Goal: Task Accomplishment & Management: Use online tool/utility

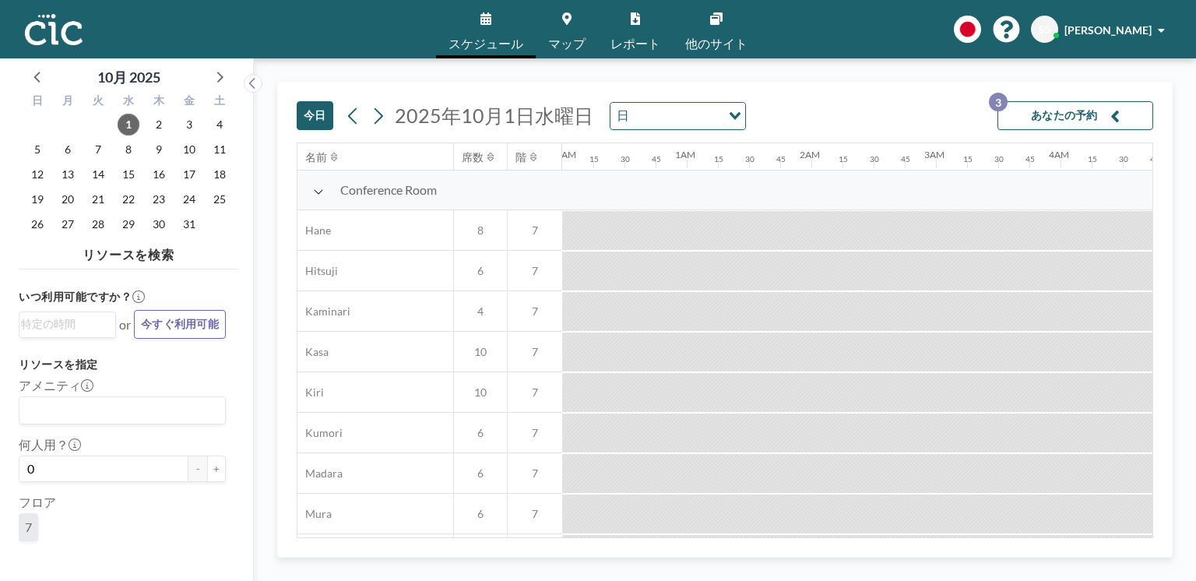
scroll to position [638, 1245]
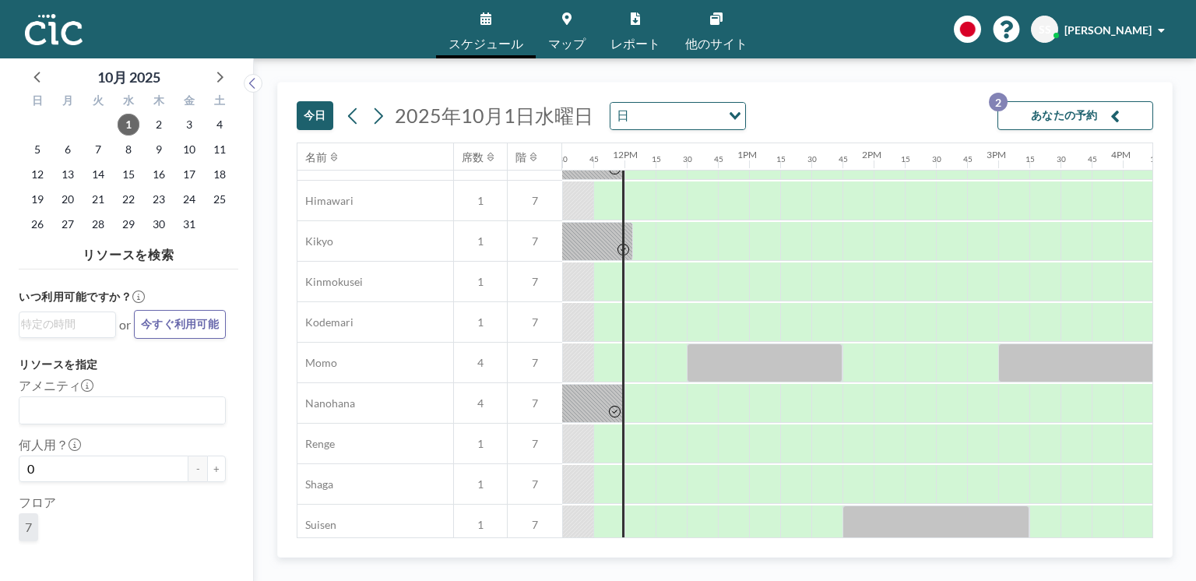
scroll to position [596, 1432]
click at [627, 350] on div at bounding box center [639, 362] width 31 height 39
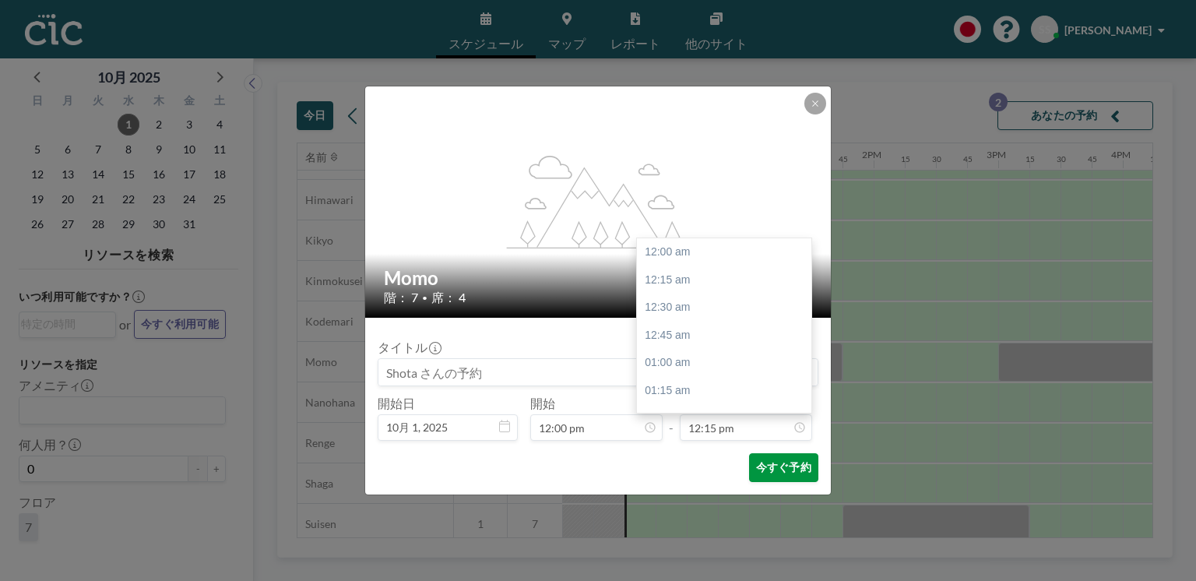
scroll to position [1358, 0]
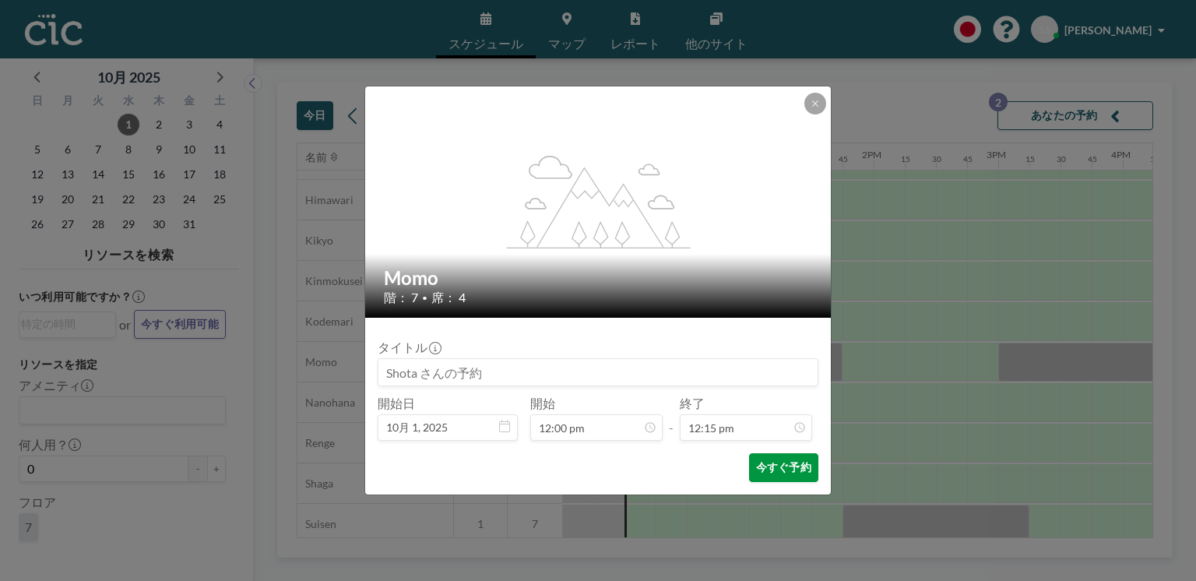
click at [754, 468] on button "今すぐ予約" at bounding box center [783, 467] width 69 height 29
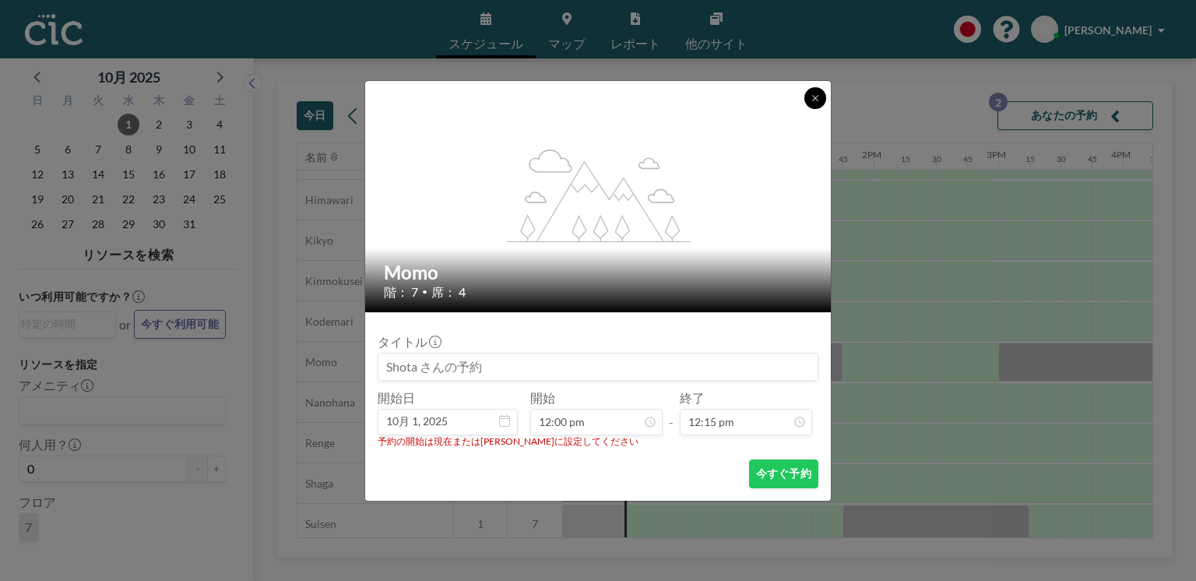
click at [809, 97] on button at bounding box center [815, 98] width 22 height 22
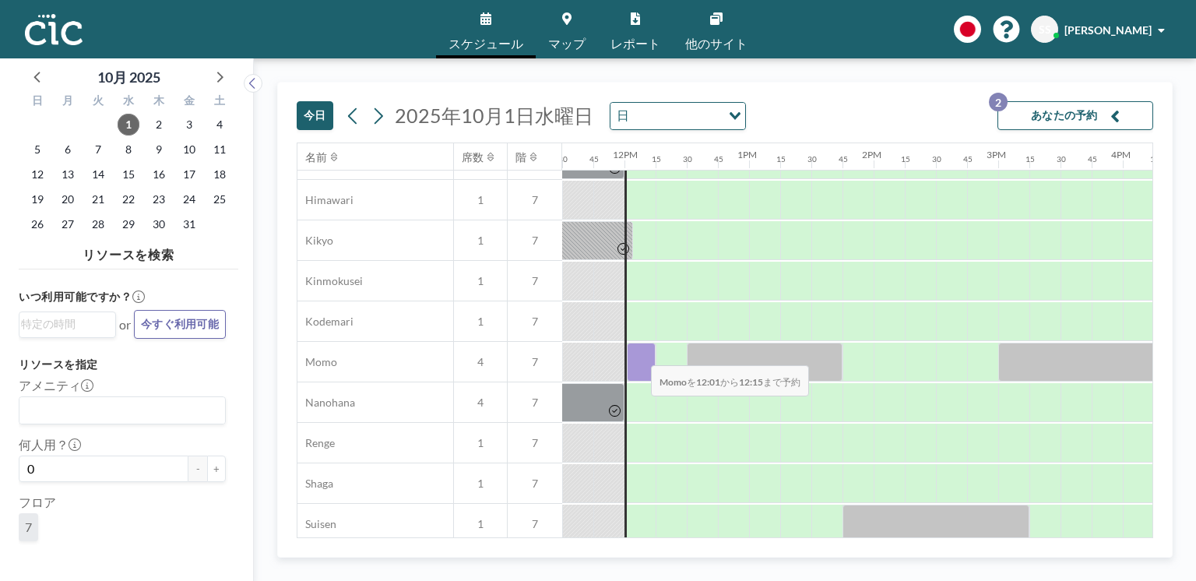
click at [638, 356] on div at bounding box center [641, 362] width 29 height 39
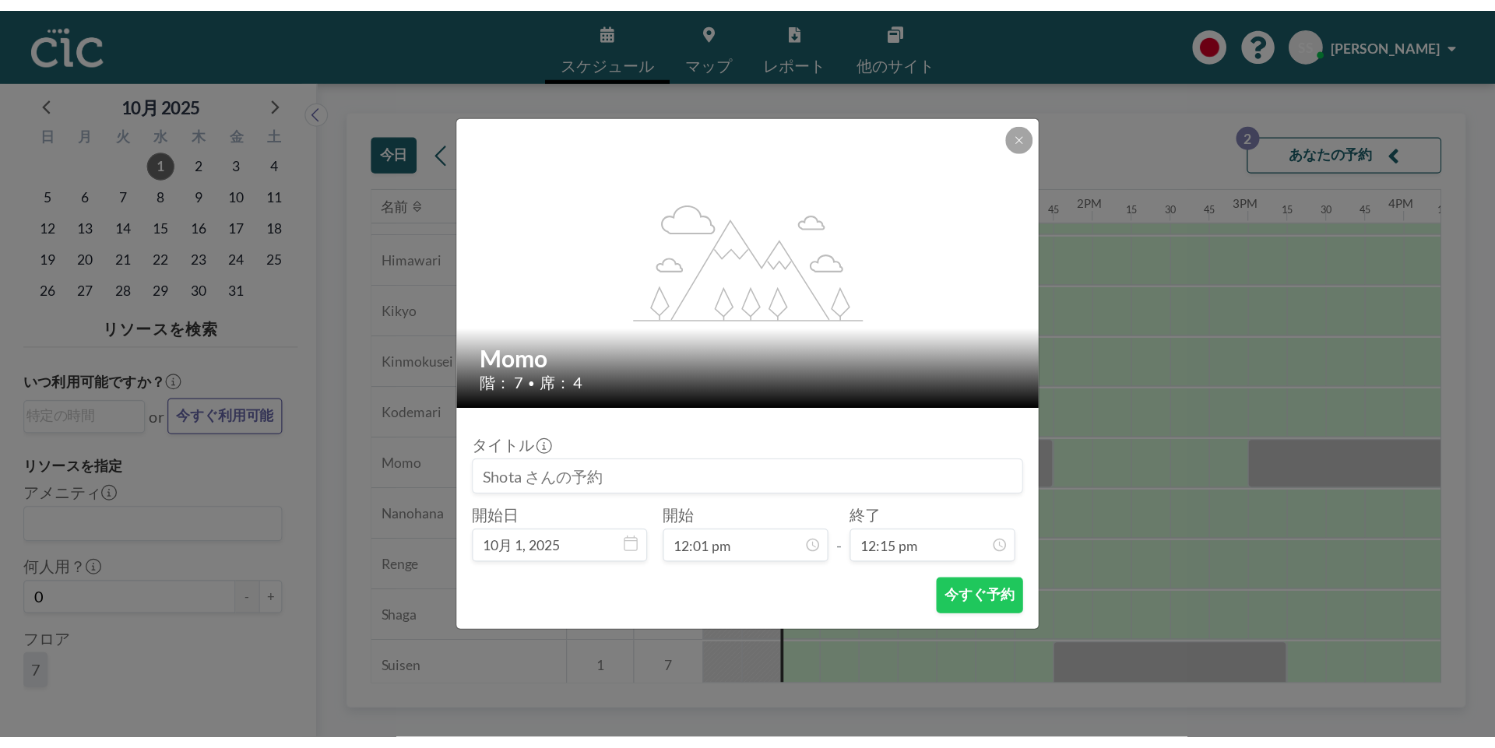
scroll to position [1358, 0]
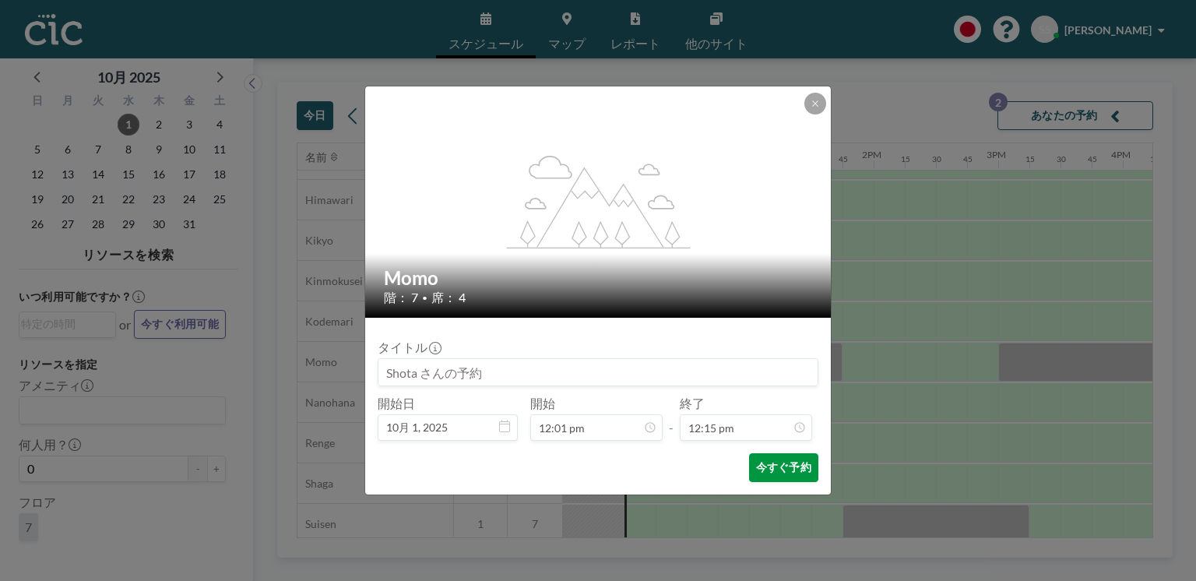
click at [749, 463] on button "今すぐ予約" at bounding box center [783, 467] width 69 height 29
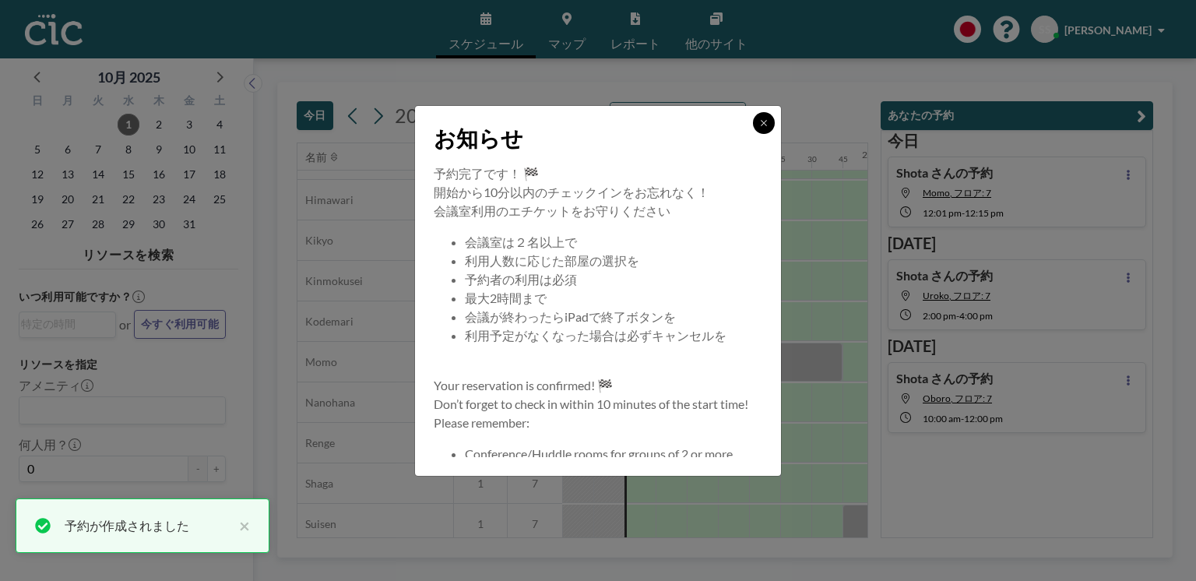
click at [770, 117] on button at bounding box center [764, 123] width 22 height 22
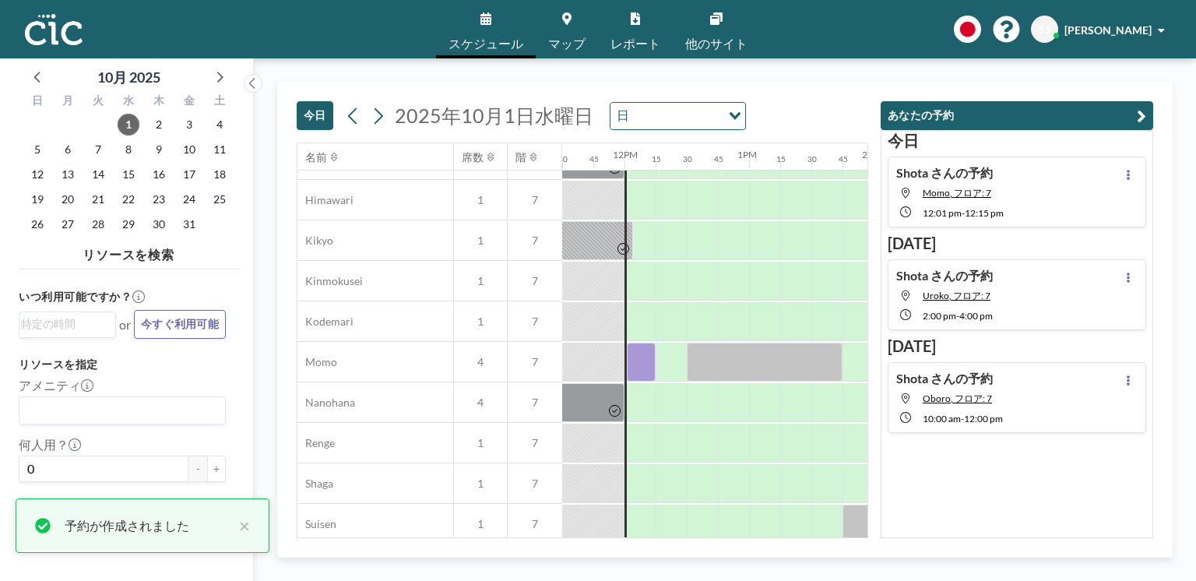
click at [781, 93] on div "今日 2025年10月1日水曜日 日 Loading..." at bounding box center [582, 113] width 571 height 60
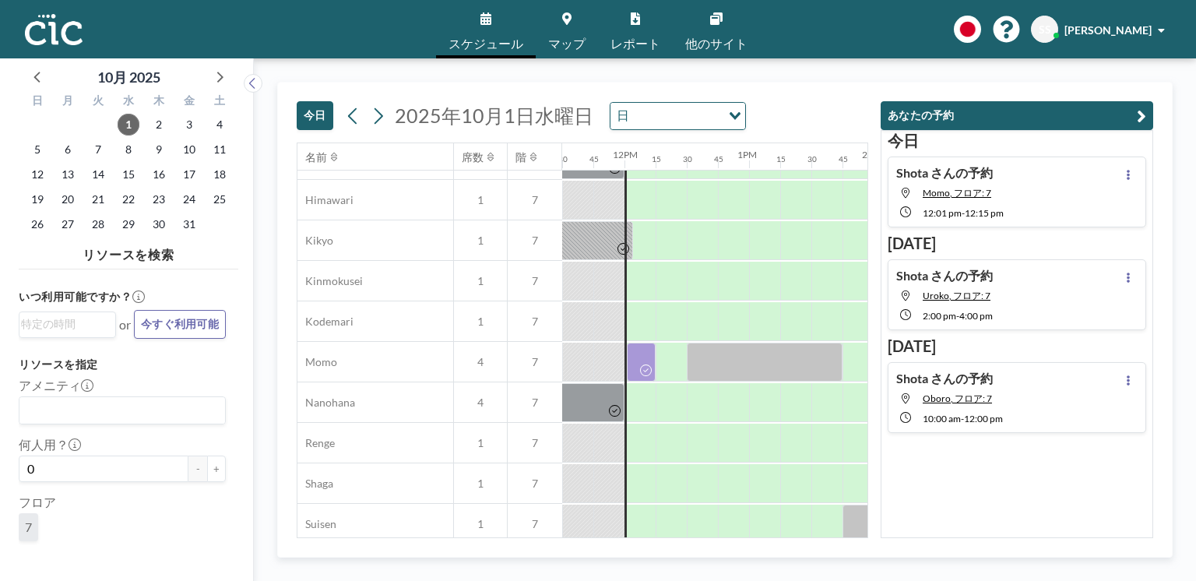
scroll to position [595, 1432]
